Goal: Task Accomplishment & Management: Use online tool/utility

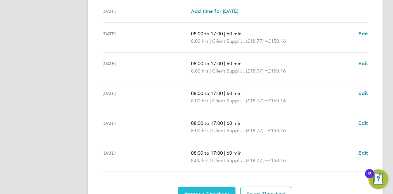
scroll to position [249, 0]
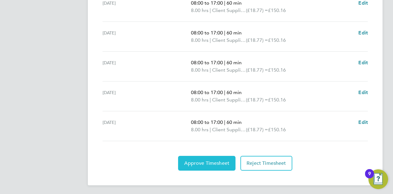
click at [206, 162] on span "Approve Timesheet" at bounding box center [206, 163] width 45 height 6
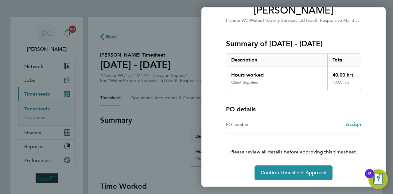
scroll to position [57, 0]
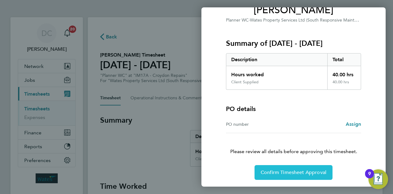
click at [280, 173] on span "Confirm Timesheet Approval" at bounding box center [294, 172] width 66 height 6
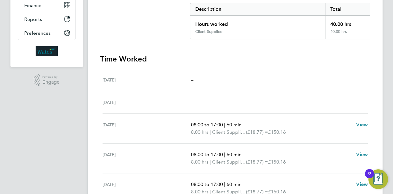
scroll to position [219, 0]
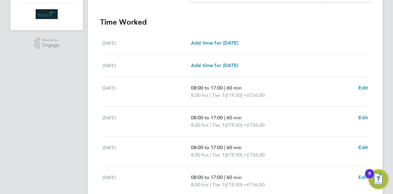
scroll to position [249, 0]
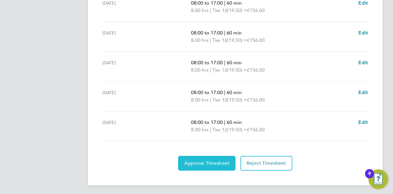
click at [209, 156] on button "Approve Timesheet" at bounding box center [206, 163] width 57 height 15
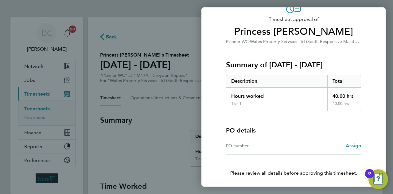
scroll to position [57, 0]
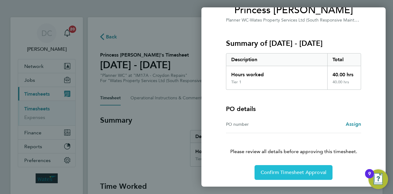
click at [293, 173] on span "Confirm Timesheet Approval" at bounding box center [294, 172] width 66 height 6
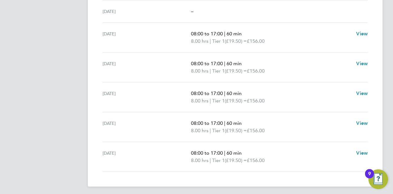
scroll to position [219, 0]
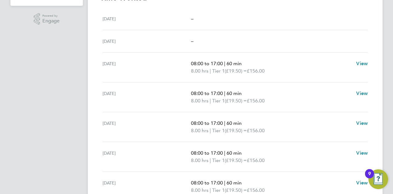
scroll to position [219, 0]
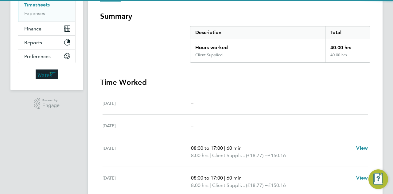
scroll to position [219, 0]
